Goal: Use online tool/utility: Utilize a website feature to perform a specific function

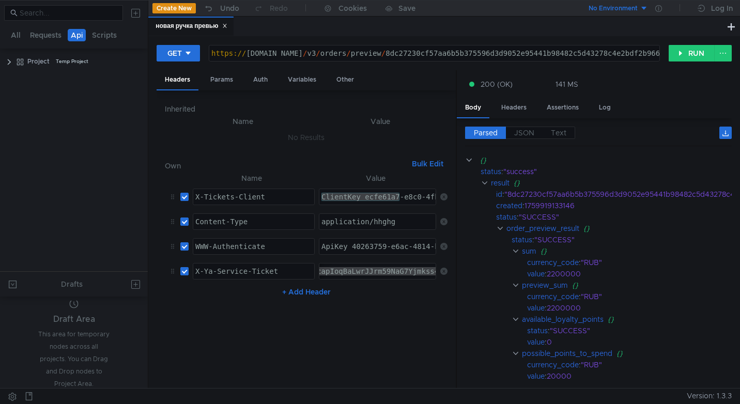
click at [403, 232] on td "application/hhghg application/hhghg ההההההההההההההההההההההההההההההההההההההההההה…" at bounding box center [375, 221] width 121 height 25
click at [397, 255] on td "ApiKey 40263759-e6ac-4814-b431-f00928052554 ApiKey 40263759-e6ac-4814-b431-f009…" at bounding box center [375, 246] width 121 height 25
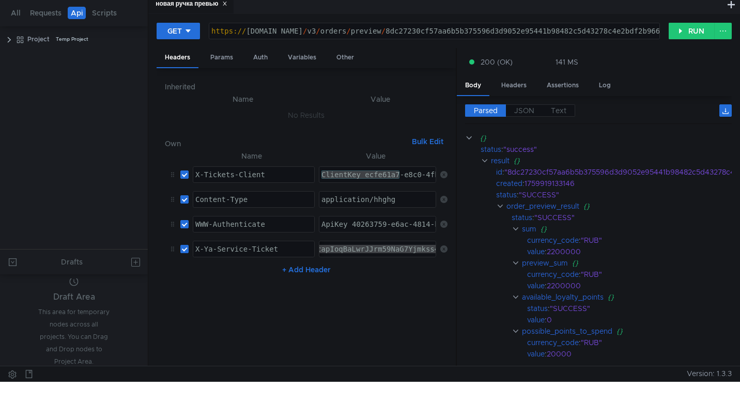
click at [391, 202] on div "application/hhghg" at bounding box center [378, 207] width 118 height 25
click at [396, 225] on div "ApiKey 40263759-e6ac-4814-b431-f00928052554" at bounding box center [414, 232] width 191 height 25
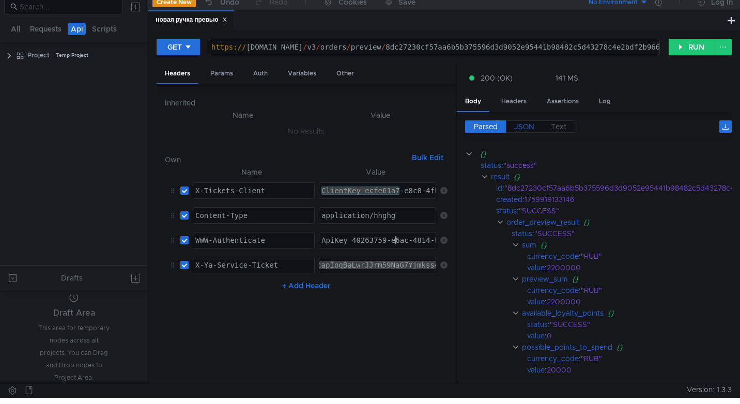
click at [523, 125] on span "JSON" at bounding box center [524, 126] width 20 height 9
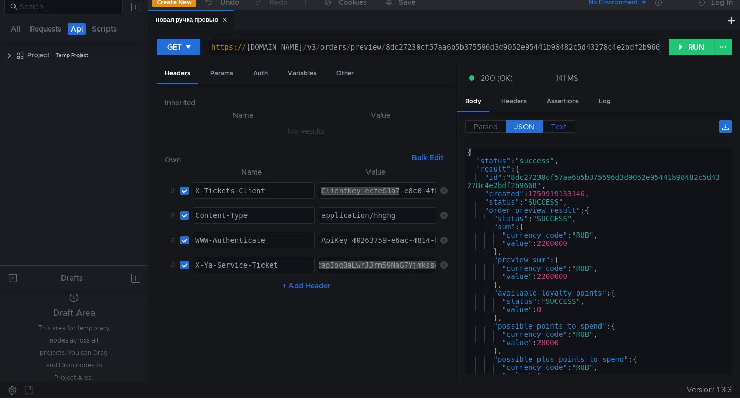
click at [554, 126] on span "Text" at bounding box center [559, 126] width 16 height 9
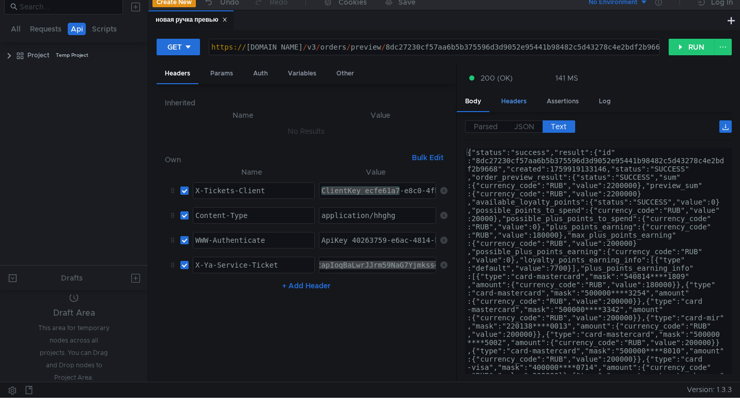
click at [514, 105] on div "Headers" at bounding box center [514, 101] width 42 height 19
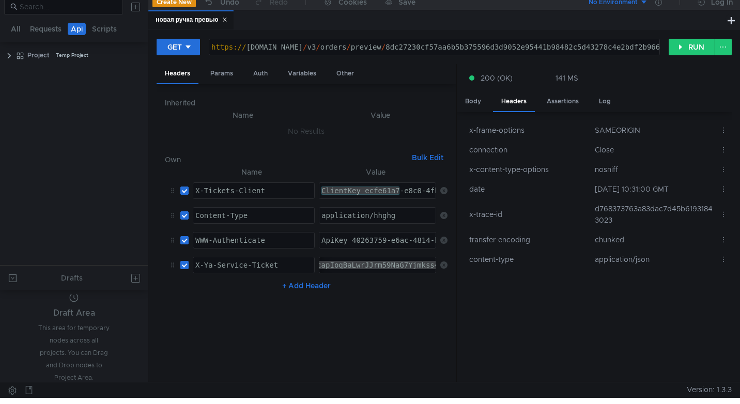
click at [637, 263] on td "application/json" at bounding box center [653, 260] width 125 height 20
click at [229, 70] on div "Params" at bounding box center [221, 73] width 39 height 19
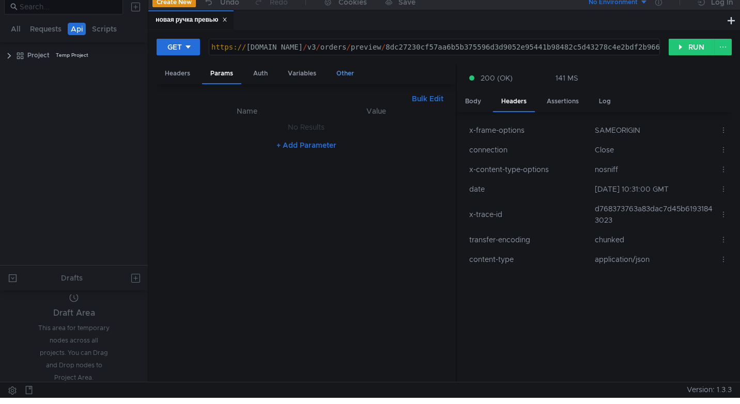
click at [348, 71] on div "Other" at bounding box center [345, 73] width 34 height 19
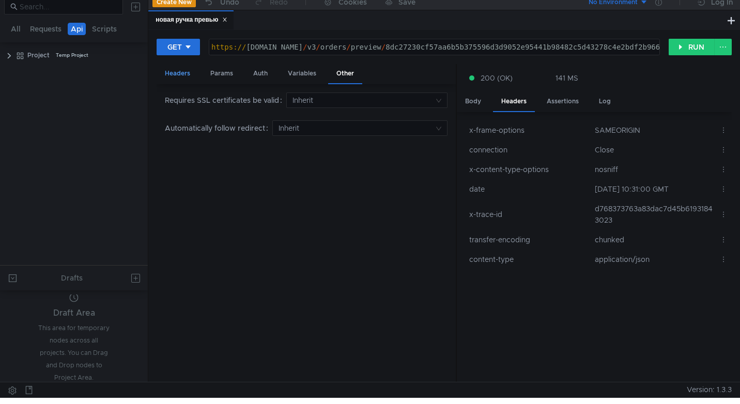
click at [189, 71] on div "Headers" at bounding box center [178, 73] width 42 height 19
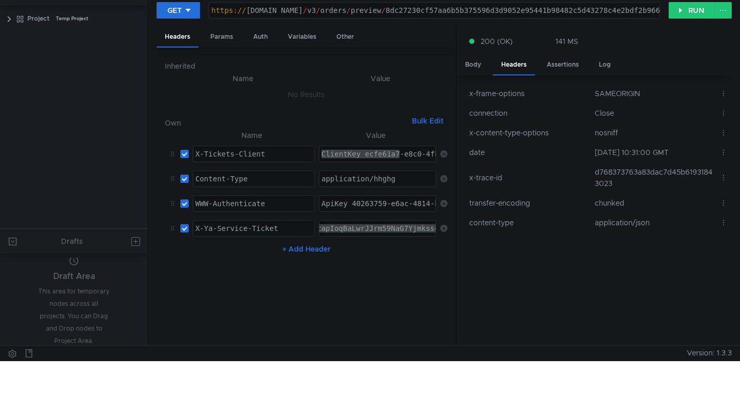
scroll to position [41, 0]
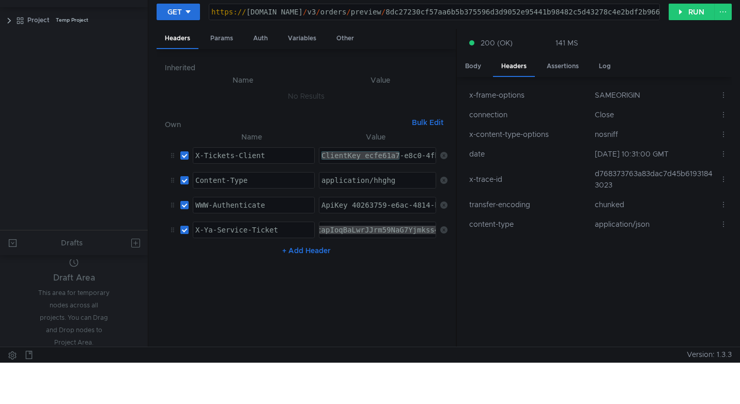
click at [386, 182] on div "application/hhghg" at bounding box center [378, 188] width 118 height 25
click at [639, 227] on td "application/json" at bounding box center [653, 224] width 125 height 20
click at [722, 226] on icon at bounding box center [723, 224] width 7 height 7
click at [442, 312] on div at bounding box center [370, 202] width 740 height 404
click at [19, 18] on clr-icon at bounding box center [20, 21] width 8 height 8
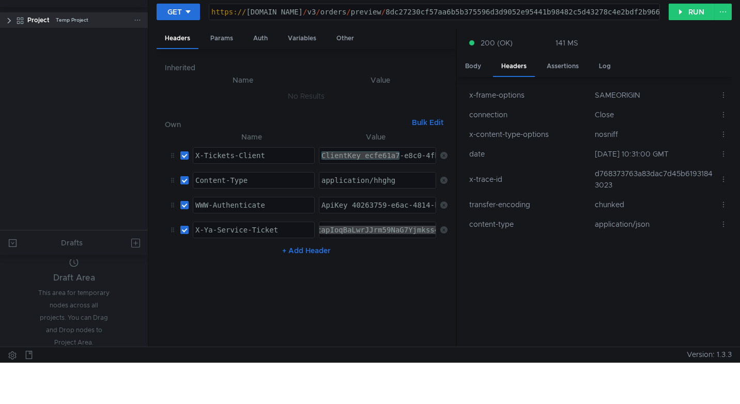
click at [5, 17] on clr-icon at bounding box center [9, 21] width 8 height 8
click at [20, 19] on clr-icon at bounding box center [20, 21] width 8 height 8
click at [725, 9] on button at bounding box center [723, 12] width 18 height 17
click at [518, 36] on div at bounding box center [370, 202] width 740 height 404
drag, startPoint x: 474, startPoint y: 14, endPoint x: 701, endPoint y: 22, distance: 227.5
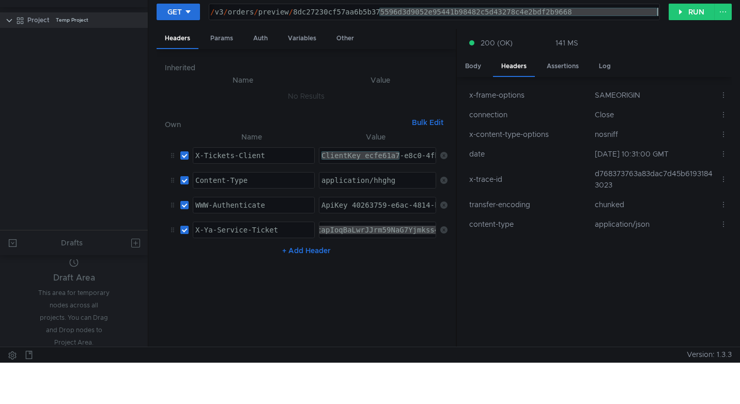
click at [701, 22] on div "GET https://api.tickets.afisha.tst.yandex.net/v3/orders/preview/8dc27230cf57aa6…" at bounding box center [444, 16] width 575 height 26
paste textarea "a0c2d4da45487204f9d347a77b6c0786e9070bdd6c6ccc81f90d6db49a2acd77"
type textarea "[URL][DOMAIN_NAME]"
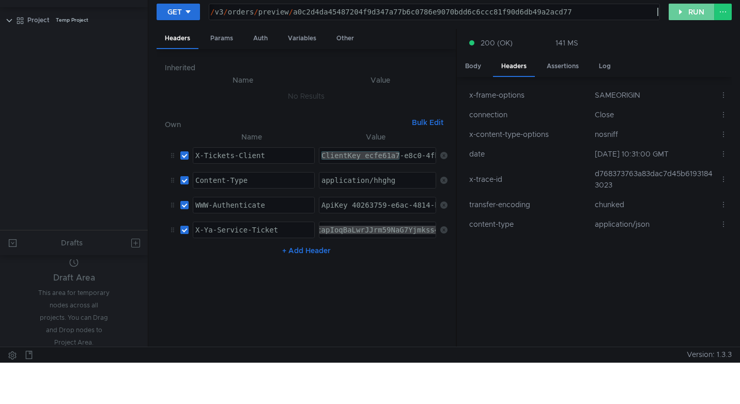
click at [693, 13] on button "RUN" at bounding box center [692, 12] width 46 height 17
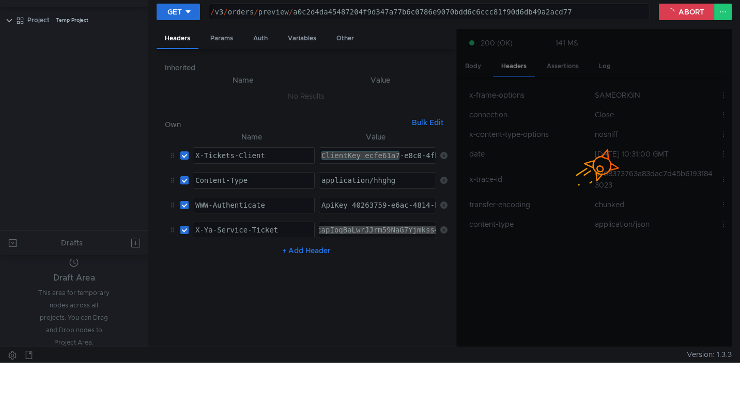
click at [554, 164] on div at bounding box center [594, 156] width 275 height 31
drag, startPoint x: 285, startPoint y: 201, endPoint x: 193, endPoint y: 195, distance: 92.1
click at [192, 195] on td "WWW-Authenticate WWW-Authenticate ההההההההההההההההההההההההההההההההההההההההההההה…" at bounding box center [252, 205] width 126 height 25
click at [344, 204] on div "ApiKey 40263759-e6ac-4814-b431-f00928052554" at bounding box center [414, 213] width 191 height 25
drag, startPoint x: 286, startPoint y: 227, endPoint x: 190, endPoint y: 220, distance: 96.4
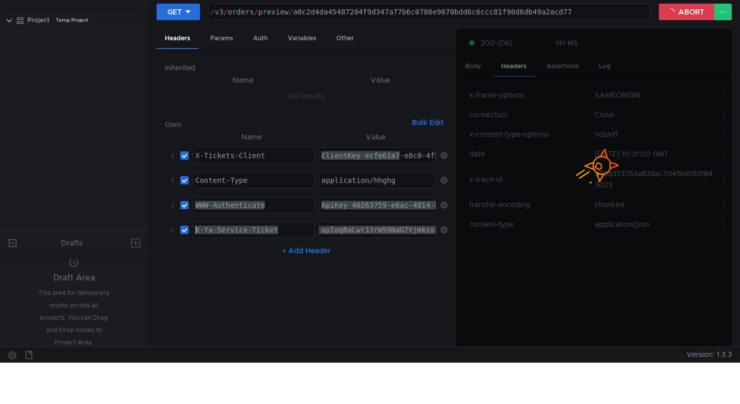
click at [190, 220] on td "X-Ya-Service-Ticket X-Ya-Service-Ticket ההההההההההההההההההההההההההההההההההההההה…" at bounding box center [252, 230] width 126 height 25
